Goal: Transaction & Acquisition: Book appointment/travel/reservation

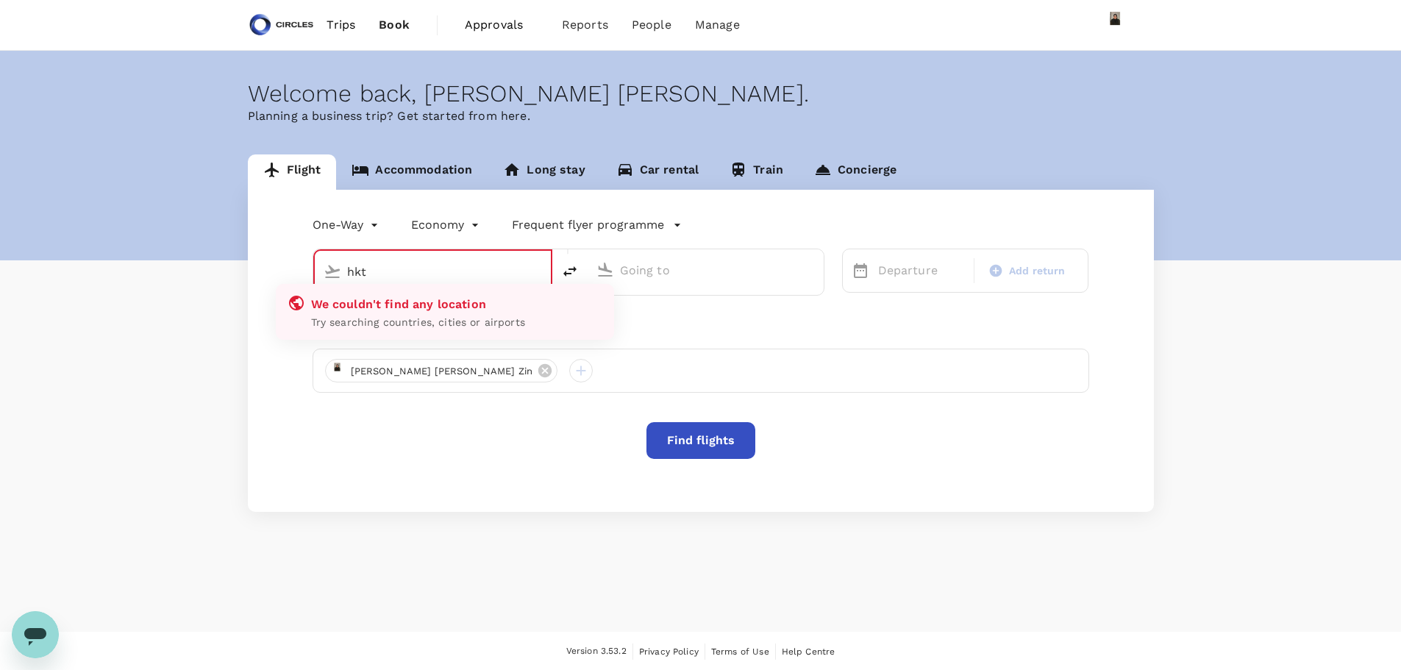
type input "hkt"
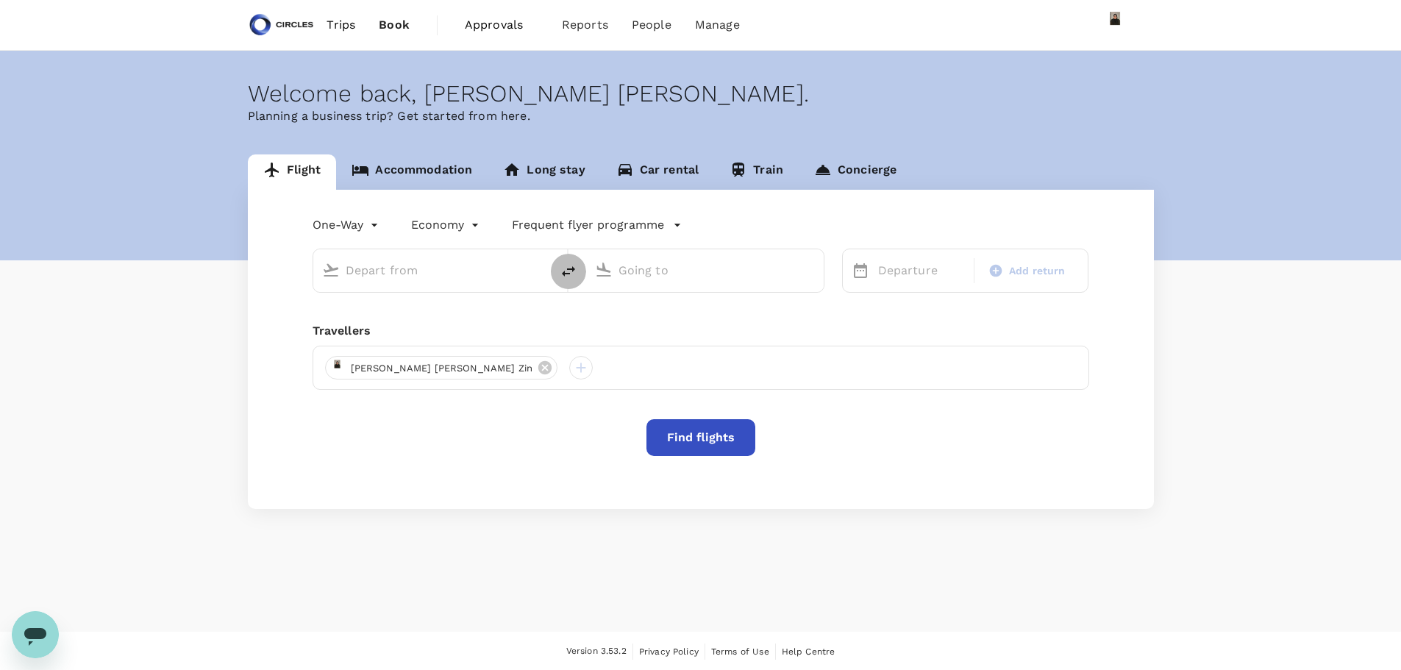
type input "business"
type input "Phuket Intl (HKT)"
type input "Dubai Intl (DXB)"
type input "Phuket Intl (HKT)"
type input "Dubai Intl (DXB)"
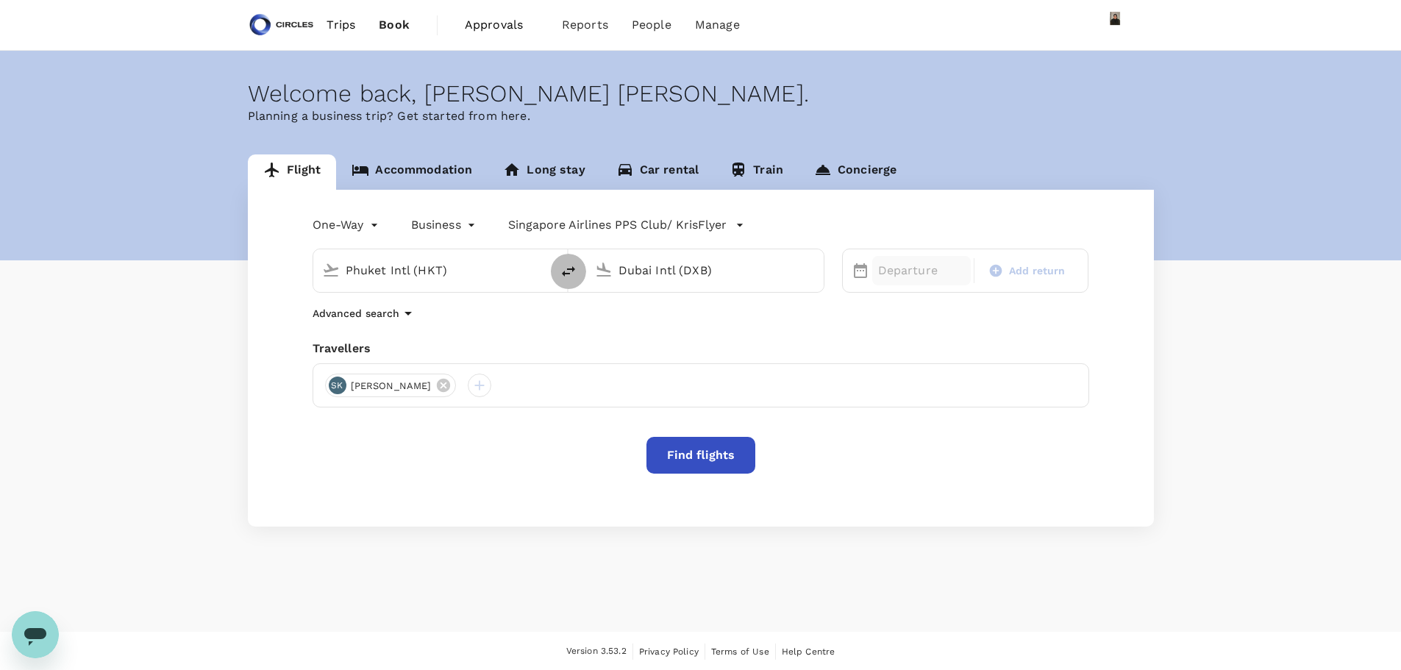
click at [909, 269] on p "Departure" at bounding box center [921, 271] width 87 height 18
click at [934, 430] on div "14" at bounding box center [928, 426] width 28 height 28
click at [1034, 264] on span "Add return" at bounding box center [1037, 270] width 57 height 15
type input "roundtrip"
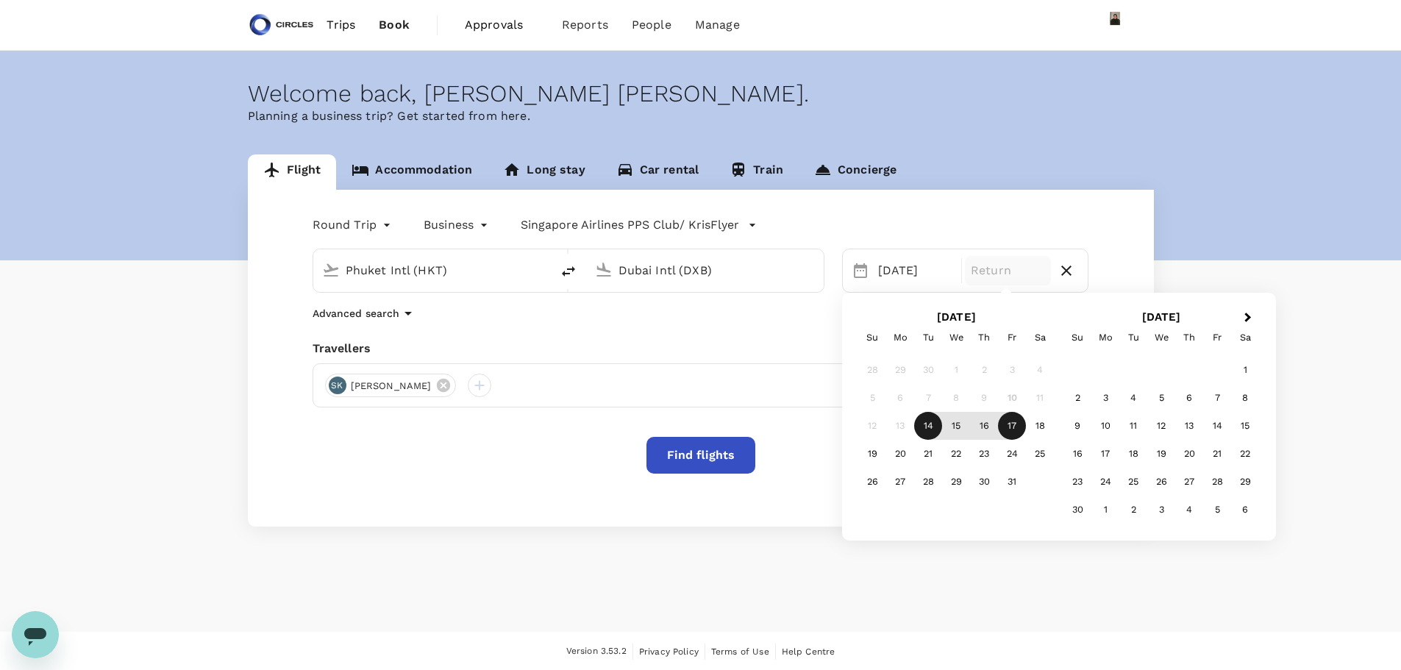
click at [1013, 423] on div "17" at bounding box center [1012, 426] width 28 height 28
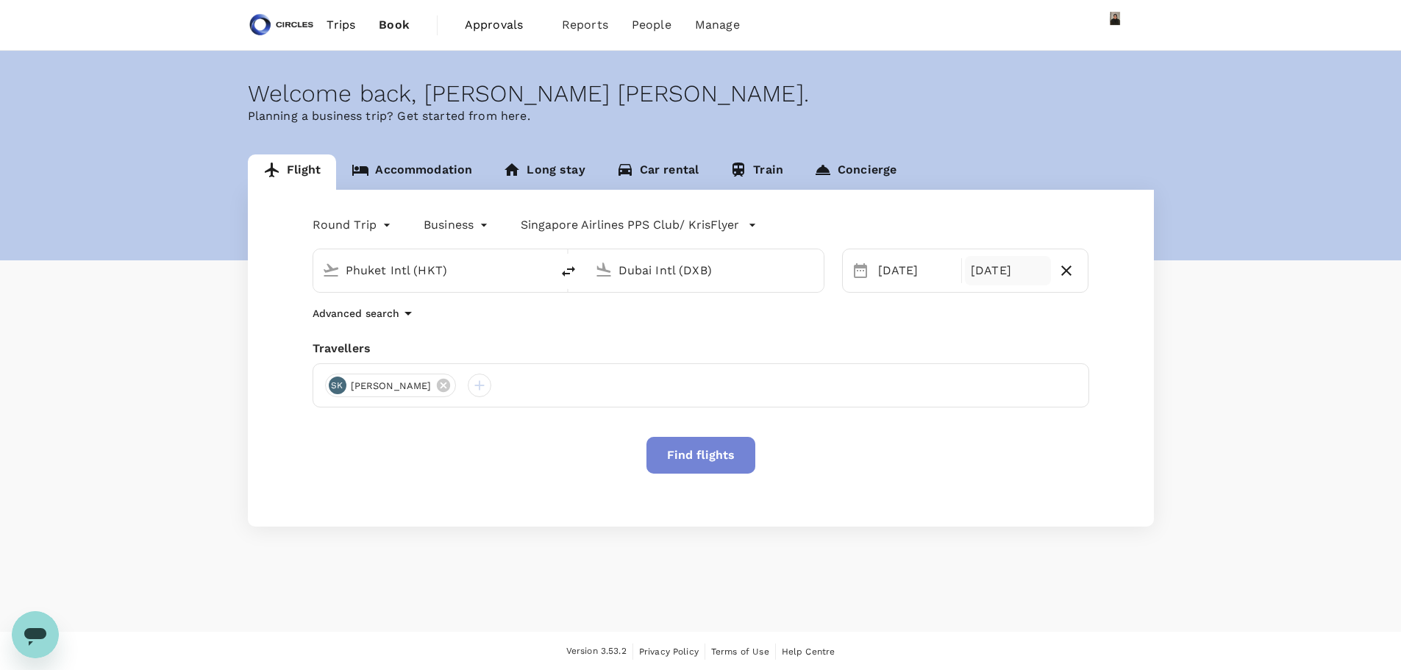
click at [693, 457] on button "Find flights" at bounding box center [701, 455] width 109 height 37
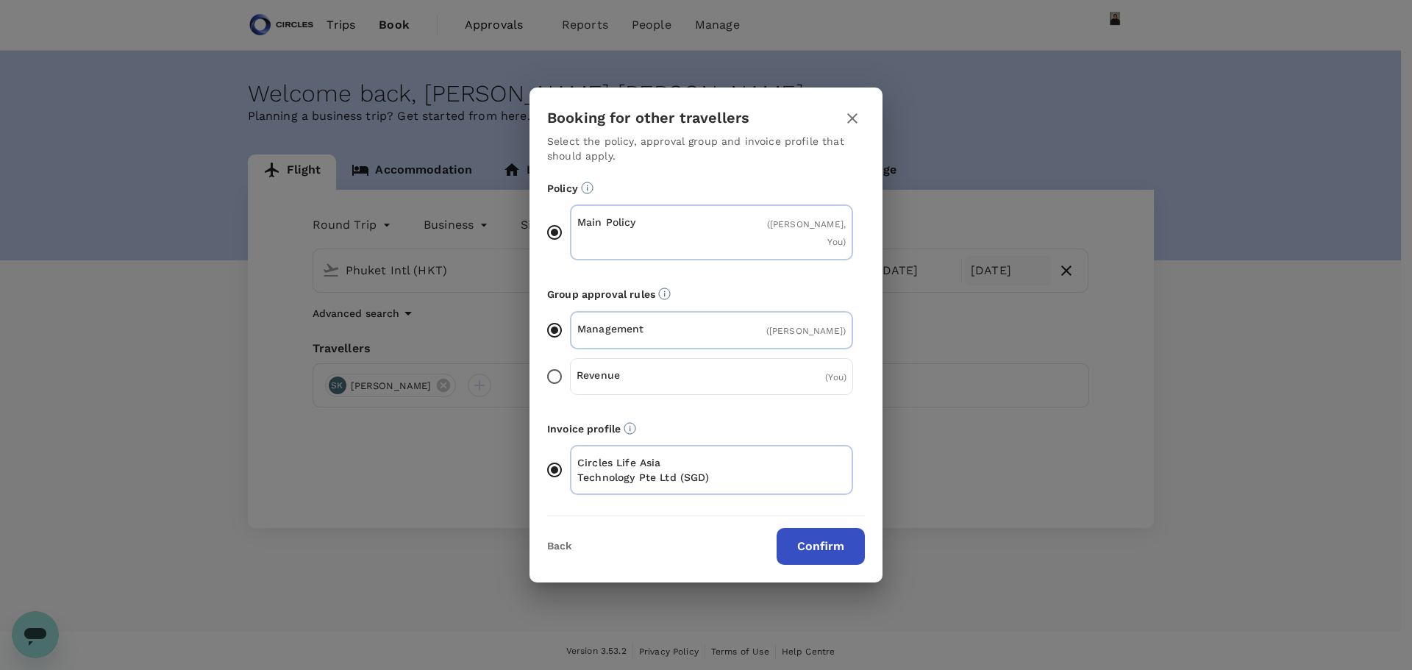
click at [793, 530] on button "Confirm" at bounding box center [821, 546] width 88 height 37
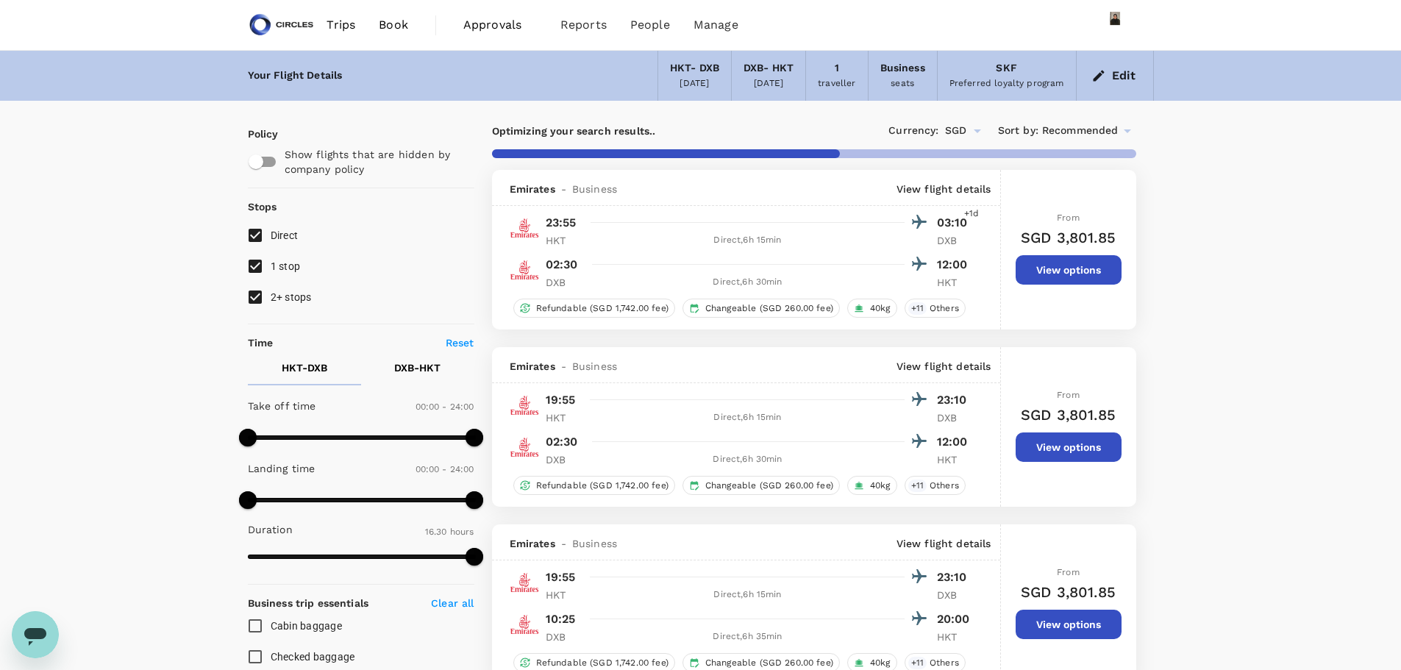
type input "1685"
